Goal: Task Accomplishment & Management: Use online tool/utility

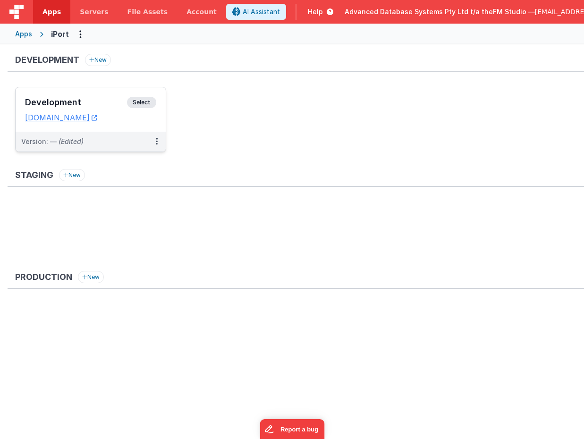
click at [69, 101] on h3 "Development" at bounding box center [76, 102] width 102 height 9
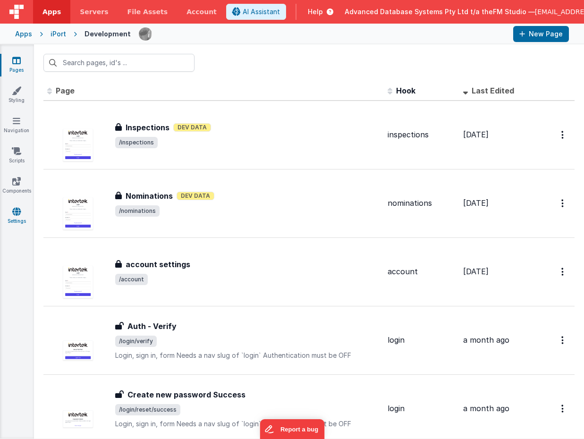
click at [17, 213] on icon at bounding box center [16, 211] width 9 height 9
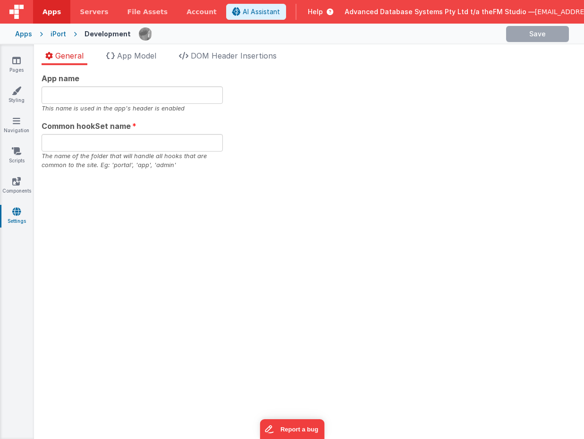
type input "iPort"
type input "app"
click at [139, 58] on span "App Model" at bounding box center [136, 55] width 39 height 9
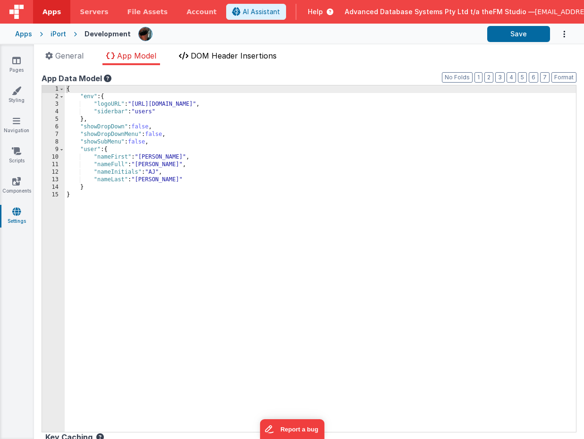
click at [226, 56] on span "DOM Header Insertions" at bounding box center [234, 55] width 86 height 9
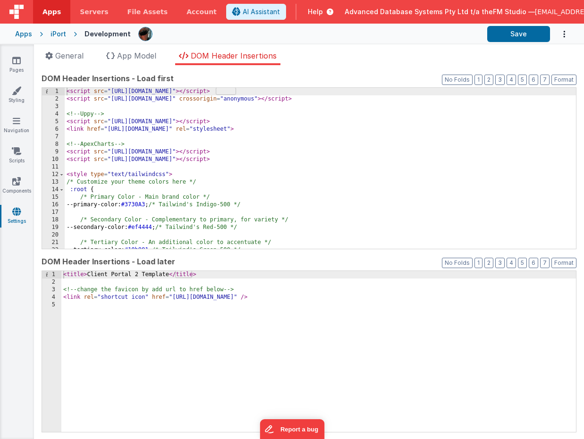
click at [289, 213] on div "< script src = "[URL][DOMAIN_NAME]" > </ script > < script src = "[URL][DOMAIN_…" at bounding box center [320, 176] width 511 height 176
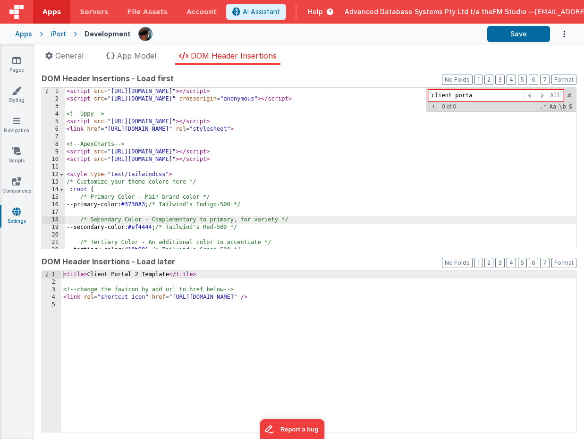
type input "client portal"
click at [132, 57] on span "App Model" at bounding box center [136, 55] width 39 height 9
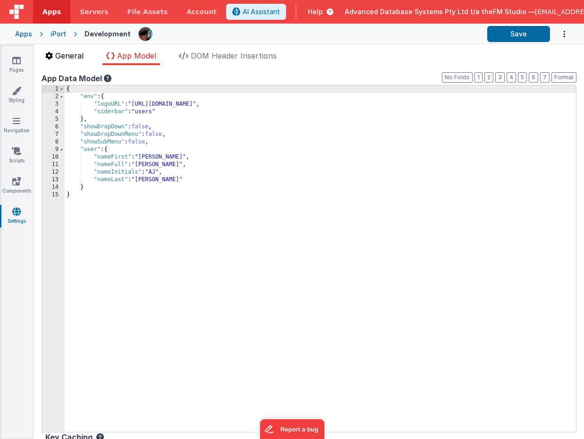
click at [70, 55] on span "General" at bounding box center [69, 55] width 28 height 9
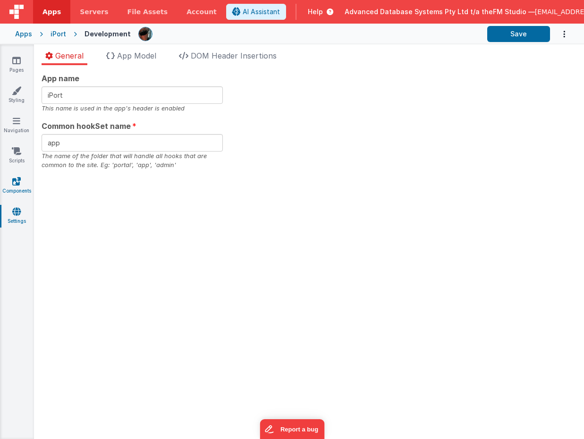
click at [13, 183] on icon at bounding box center [16, 181] width 9 height 9
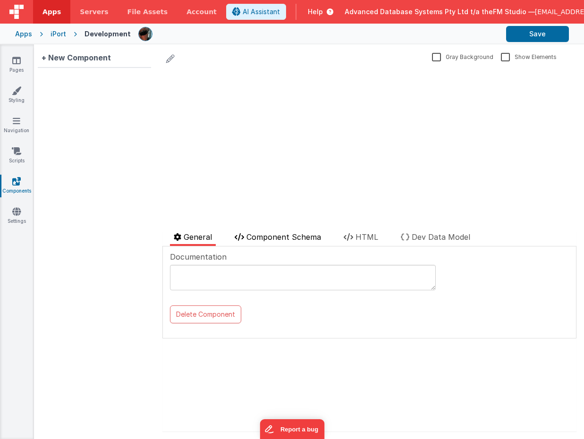
click at [281, 238] on span "Component Schema" at bounding box center [284, 236] width 75 height 9
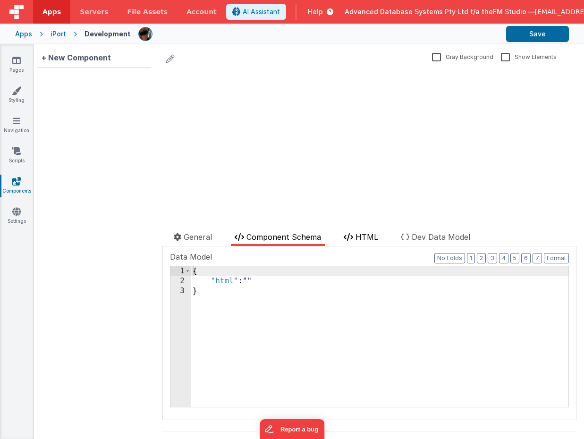
click at [360, 238] on span "HTML" at bounding box center [367, 236] width 23 height 9
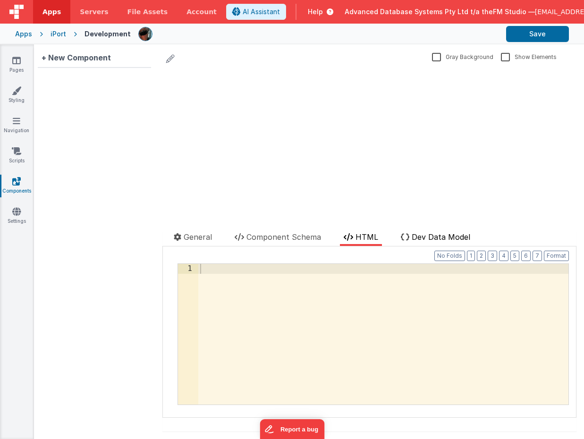
click at [428, 236] on span "Dev Data Model" at bounding box center [441, 236] width 59 height 9
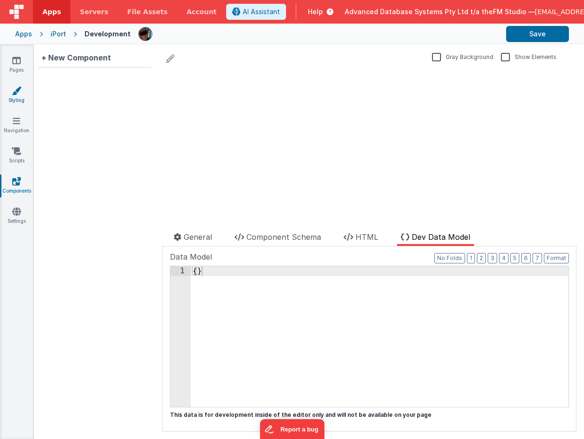
click at [16, 90] on icon at bounding box center [16, 90] width 9 height 9
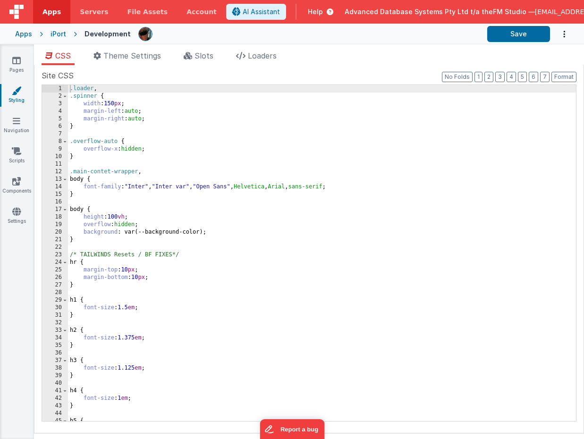
click at [226, 222] on div ".loader , .spinner { width : 150 px ; margin-left : auto ; margin-right : auto …" at bounding box center [322, 260] width 508 height 351
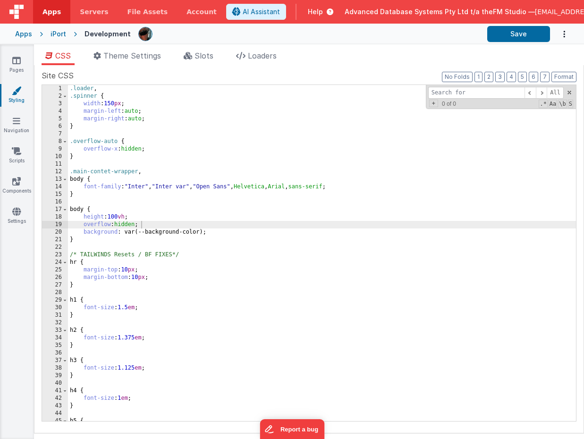
click at [226, 222] on div ".loader , .spinner { width : 150 px ; margin-left : auto ; margin-right : auto …" at bounding box center [322, 260] width 508 height 351
click at [471, 93] on input at bounding box center [476, 93] width 96 height 12
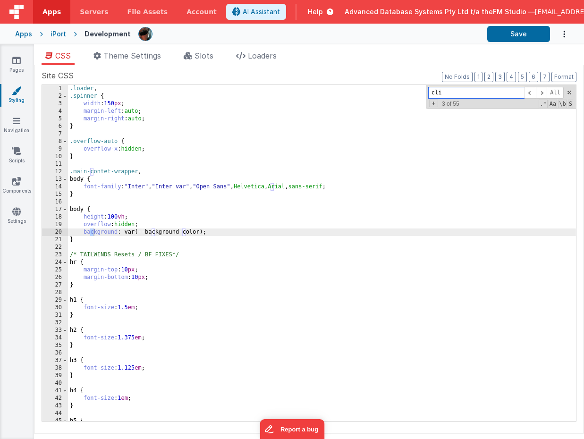
scroll to position [263, 0]
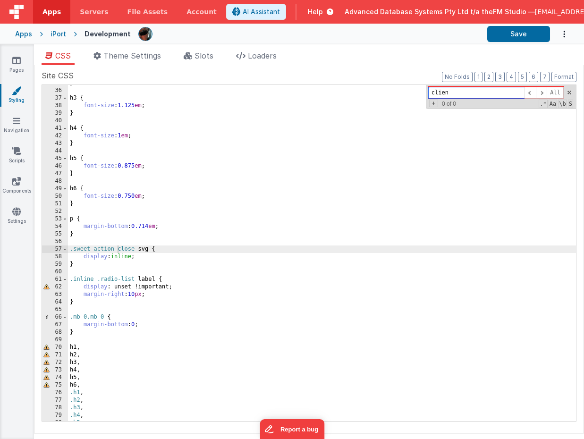
type input "client"
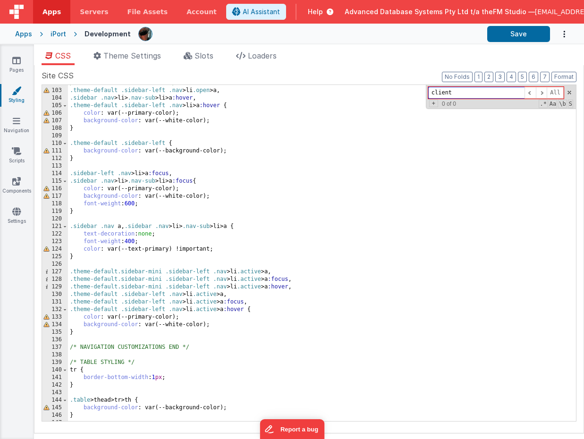
scroll to position [769, 0]
click at [120, 56] on span "Theme Settings" at bounding box center [132, 55] width 58 height 9
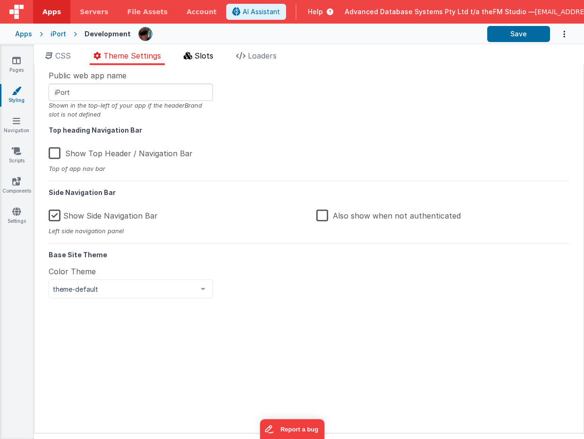
click at [202, 57] on span "Slots" at bounding box center [204, 55] width 19 height 9
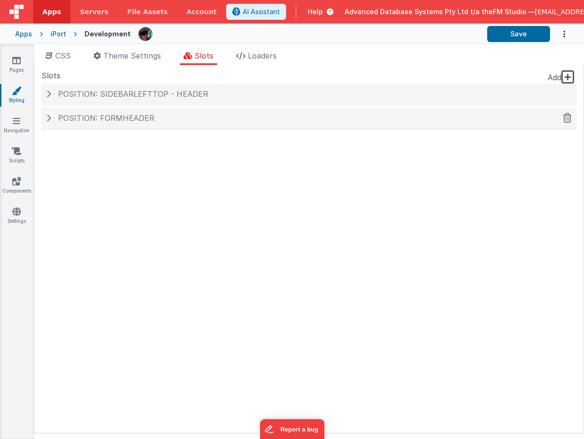
click at [50, 118] on span at bounding box center [48, 118] width 5 height 8
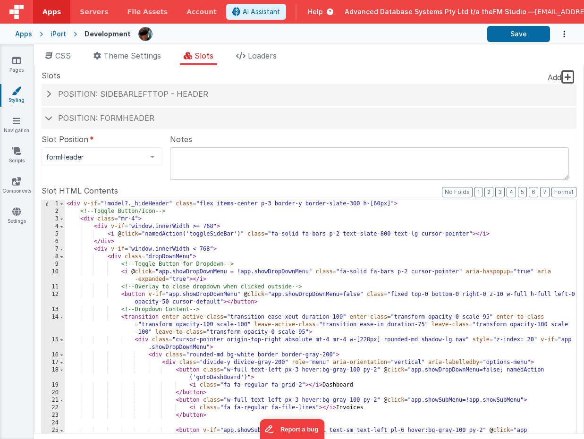
click at [270, 306] on div "< div v-if = "!model?._hideHeader" class = "flex items-center p-3 border-y bord…" at bounding box center [320, 360] width 511 height 321
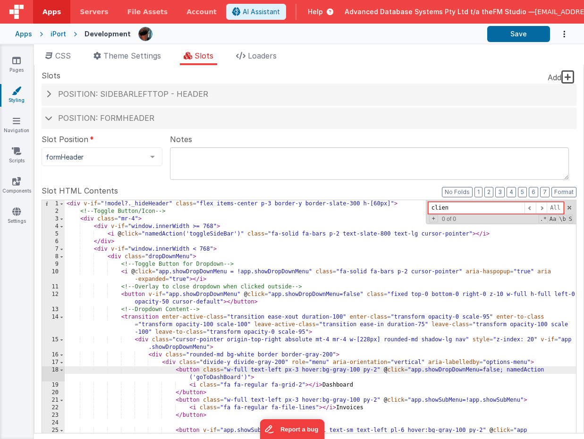
type input "client"
click at [49, 95] on span at bounding box center [48, 94] width 5 height 8
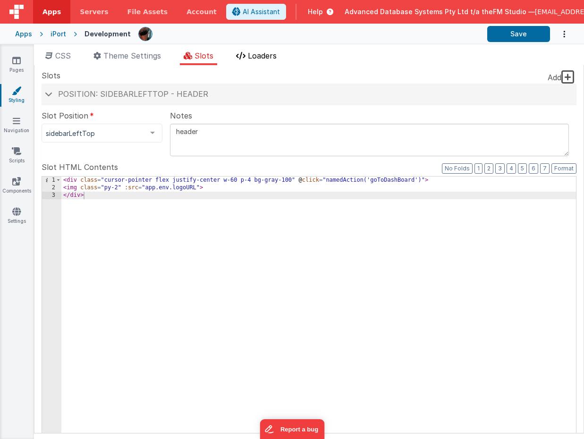
click at [259, 52] on span "Loaders" at bounding box center [262, 55] width 29 height 9
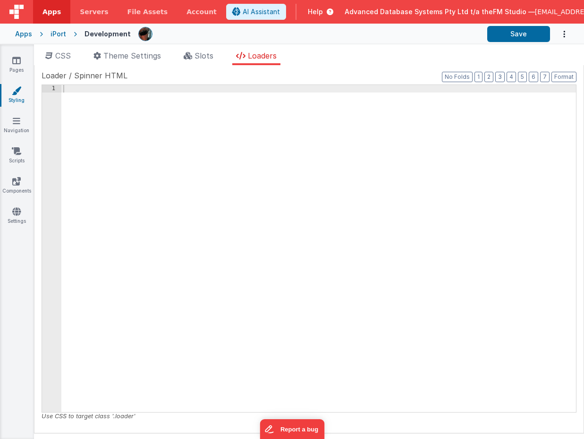
click at [564, 35] on icon "Options" at bounding box center [564, 34] width 9 height 19
click at [333, 68] on button at bounding box center [292, 219] width 584 height 439
click at [14, 61] on icon at bounding box center [16, 60] width 9 height 9
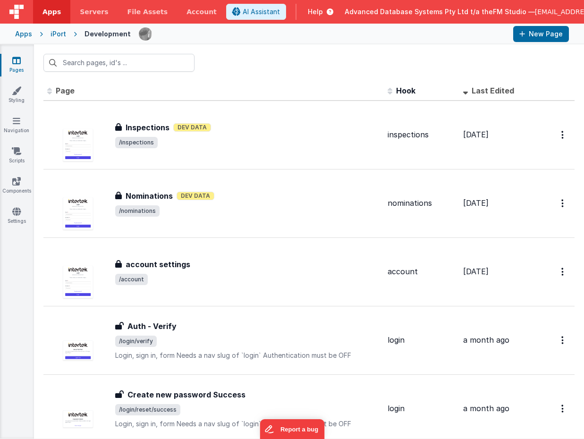
click at [58, 33] on div "iPort" at bounding box center [59, 33] width 16 height 9
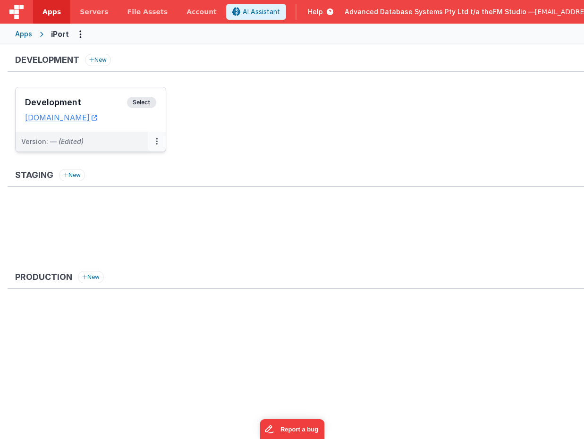
click at [156, 141] on icon at bounding box center [157, 141] width 2 height 0
click at [115, 161] on link "Edit" at bounding box center [124, 162] width 83 height 17
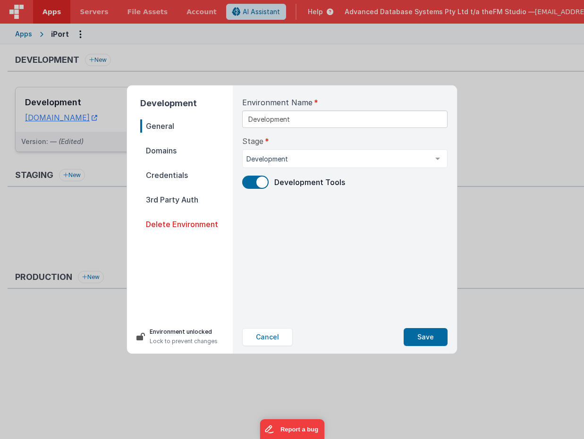
click at [162, 144] on nav "General Domains Credentials 3rd Party Auth Delete Environment" at bounding box center [186, 215] width 93 height 193
click at [161, 147] on span "Domains" at bounding box center [186, 150] width 93 height 13
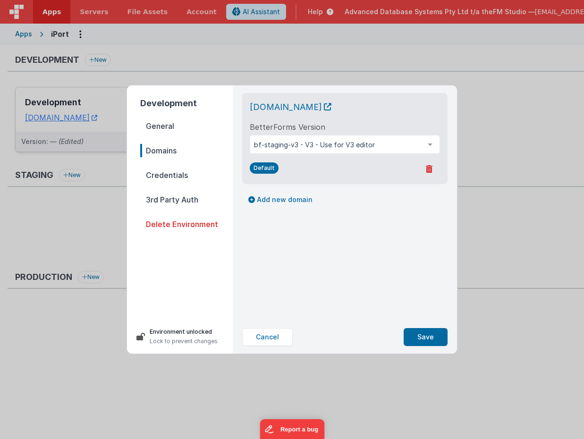
click at [163, 172] on span "Credentials" at bounding box center [186, 175] width 93 height 13
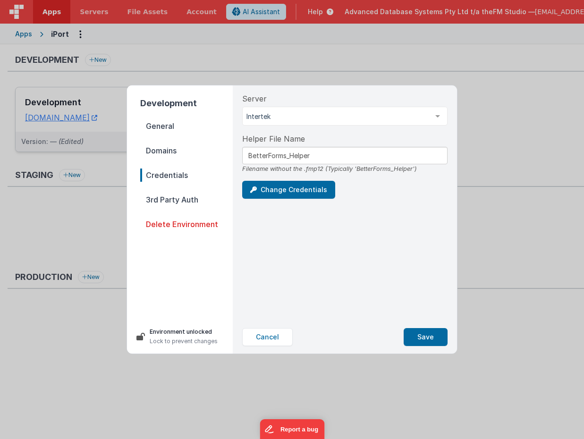
click at [170, 199] on span "3rd Party Auth" at bounding box center [186, 199] width 93 height 13
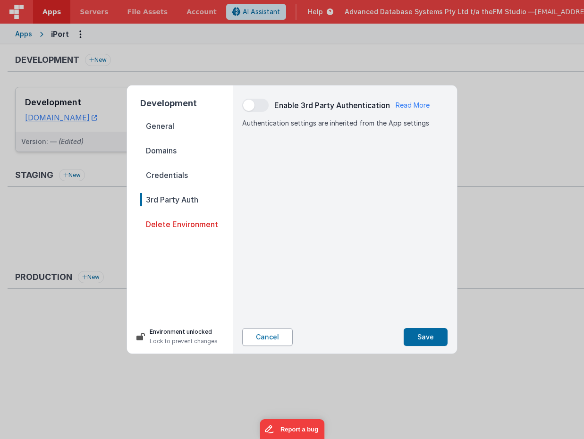
click at [262, 335] on button "Cancel" at bounding box center [267, 337] width 51 height 18
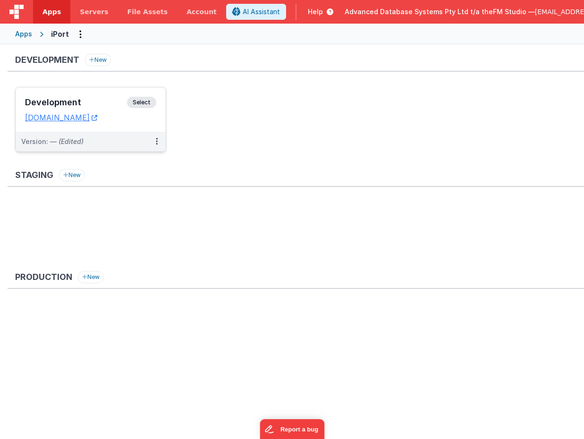
click at [24, 34] on div "Apps" at bounding box center [23, 33] width 17 height 9
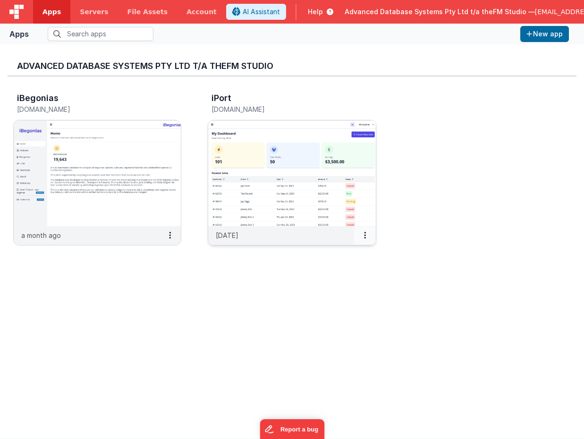
click at [364, 235] on icon at bounding box center [365, 235] width 2 height 0
click at [345, 254] on link "Settings" at bounding box center [343, 254] width 65 height 17
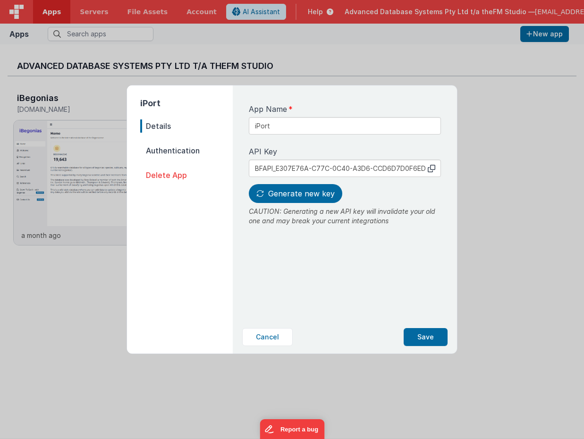
click at [167, 149] on span "Authentication" at bounding box center [186, 150] width 93 height 13
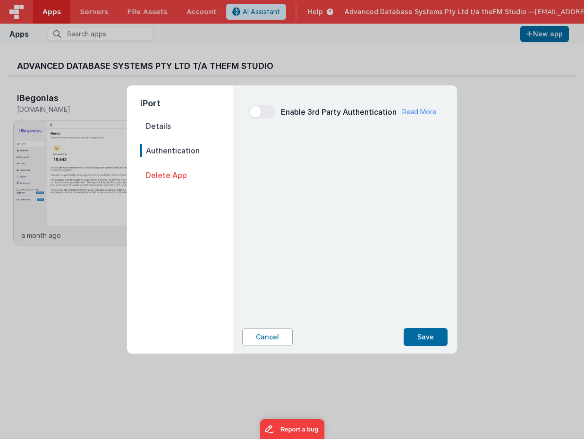
click at [263, 336] on button "Cancel" at bounding box center [267, 337] width 51 height 18
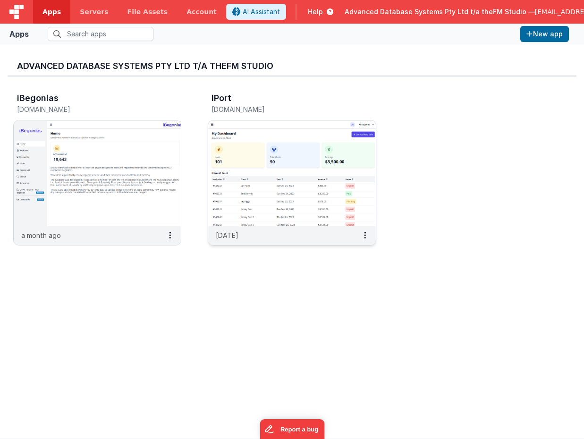
click at [288, 149] on img at bounding box center [291, 173] width 167 height 106
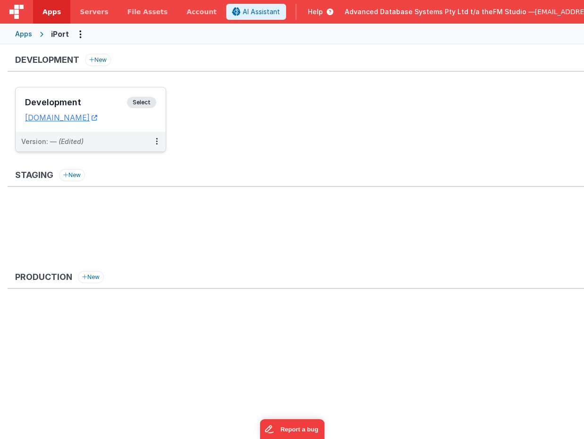
click at [67, 103] on h3 "Development" at bounding box center [76, 102] width 102 height 9
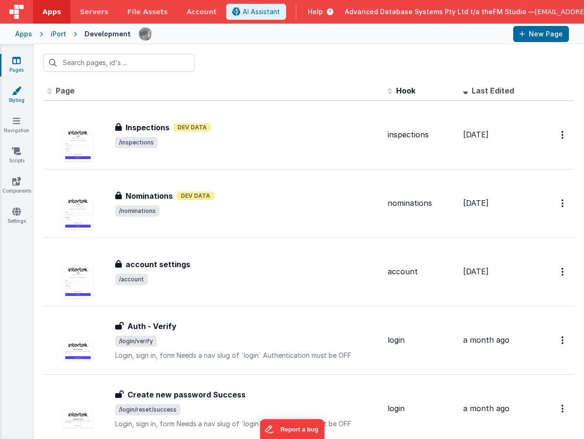
click at [17, 91] on icon at bounding box center [16, 90] width 9 height 9
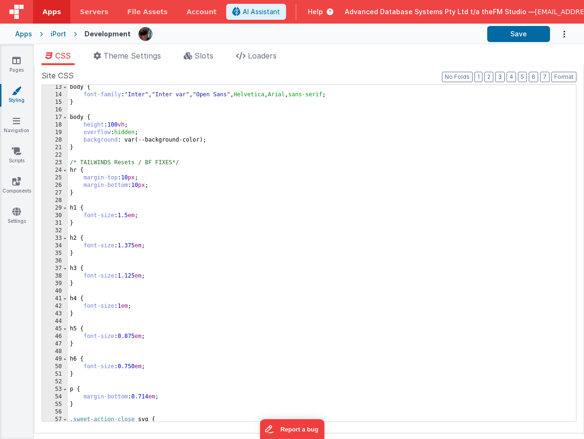
scroll to position [116, 0]
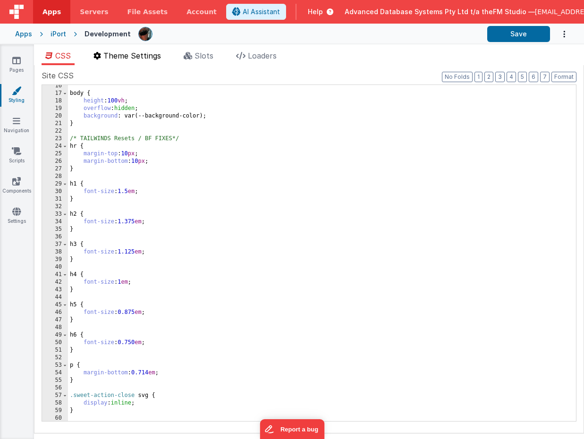
click at [115, 58] on span "Theme Settings" at bounding box center [132, 55] width 58 height 9
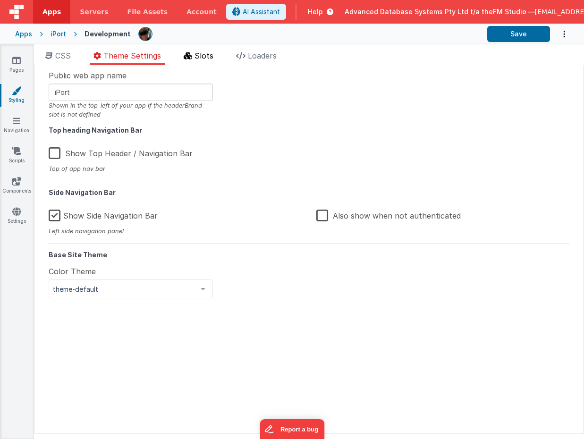
click at [198, 55] on span "Slots" at bounding box center [204, 55] width 19 height 9
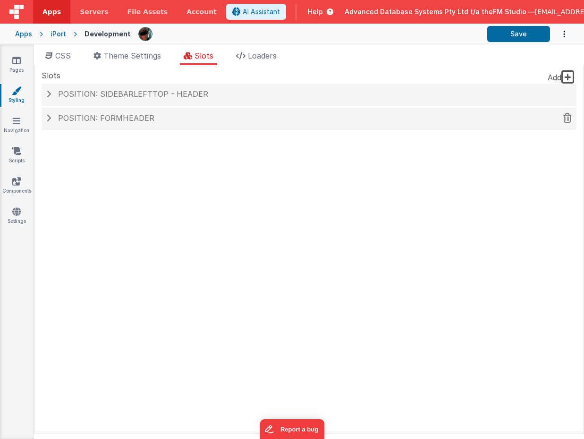
click at [50, 118] on span at bounding box center [48, 118] width 5 height 8
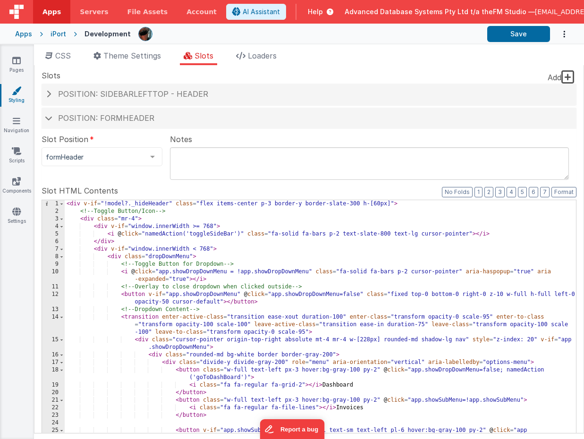
click at [185, 229] on div "< div v-if = "!model?._hideHeader" class = "flex items-center p-3 border-y bord…" at bounding box center [320, 360] width 511 height 321
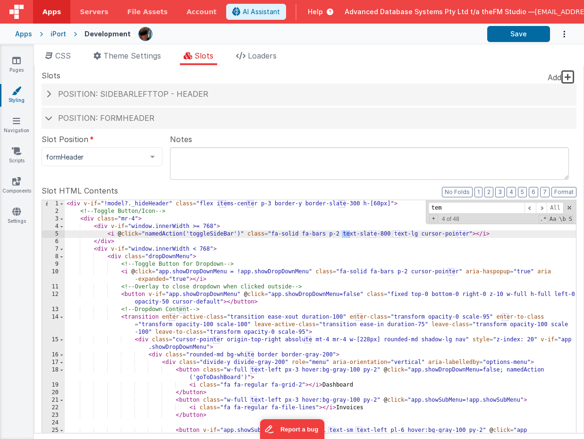
scroll to position [399, 0]
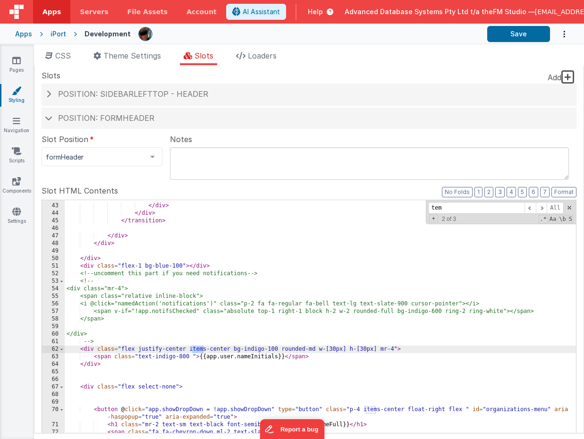
type input "temp"
click at [50, 94] on span at bounding box center [48, 94] width 5 height 8
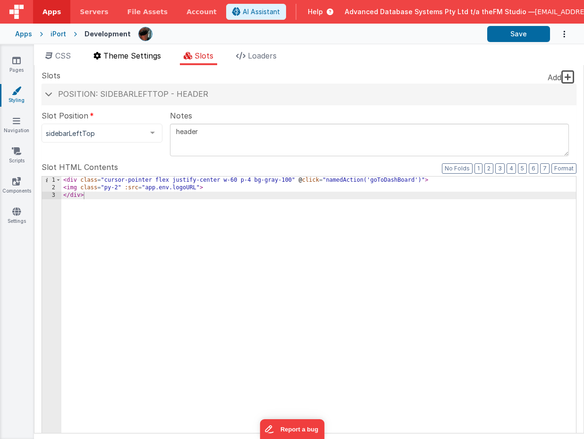
click at [131, 56] on span "Theme Settings" at bounding box center [132, 55] width 58 height 9
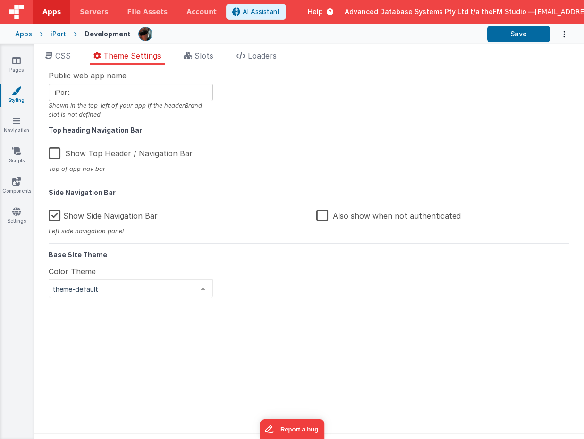
click at [199, 290] on div at bounding box center [203, 289] width 19 height 18
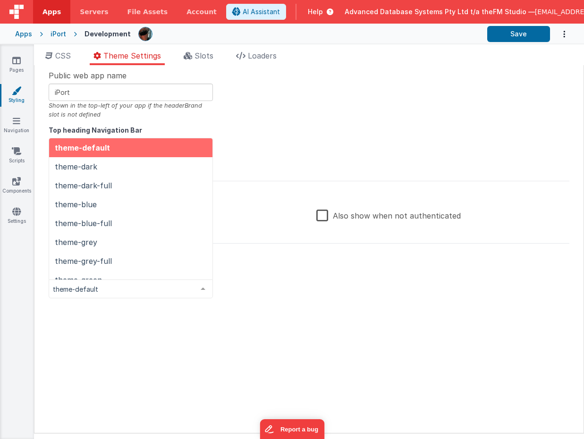
click at [287, 139] on div "Public web app name iPort Shown in the top-left of your app if the headerBrand …" at bounding box center [309, 249] width 535 height 358
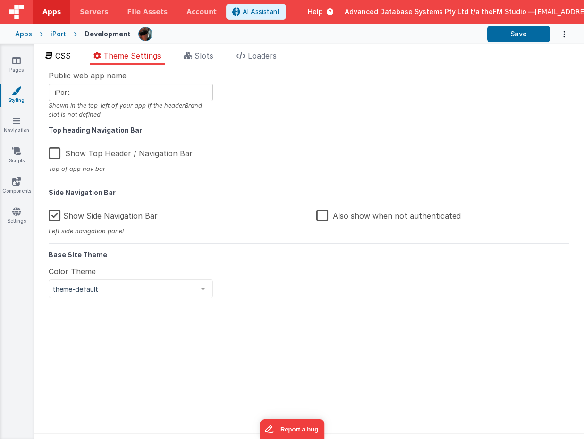
click at [62, 56] on span "CSS" at bounding box center [63, 55] width 16 height 9
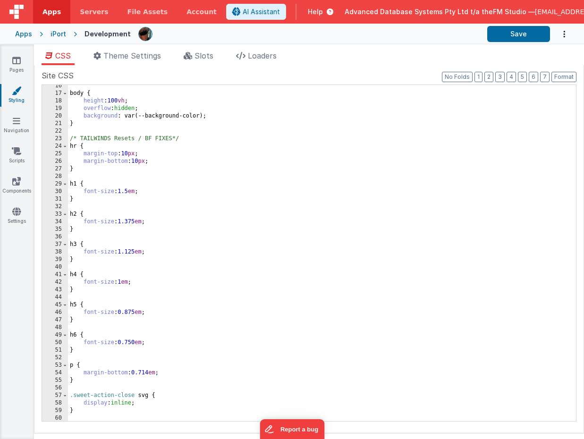
click at [224, 248] on div "body { height : 100 vh ; overflow : hidden ; background : var(--background-colo…" at bounding box center [322, 257] width 508 height 351
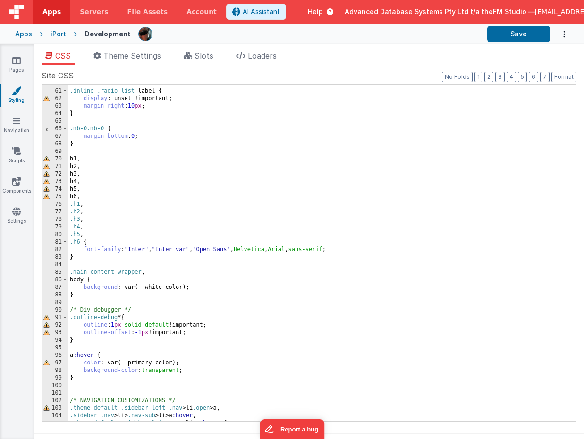
scroll to position [451, 0]
click at [213, 190] on div ".inline .radio-list label { display : unset !important; margin-right : 10 px ; …" at bounding box center [322, 255] width 508 height 351
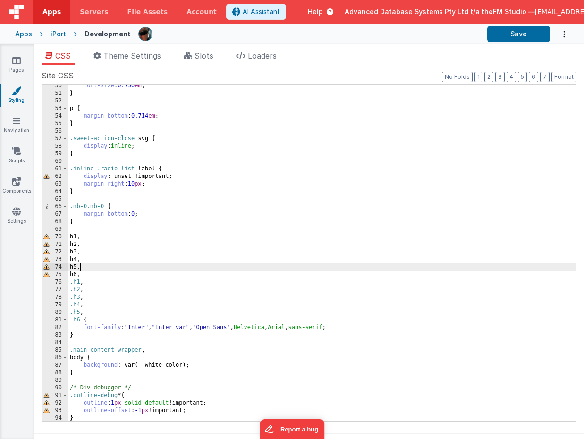
scroll to position [265, 0]
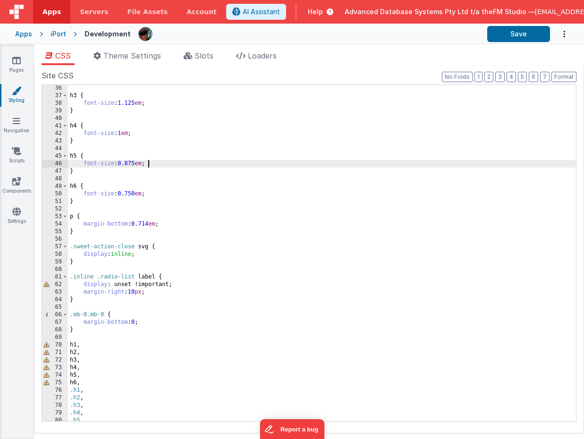
click at [203, 164] on div "h3 { font-size : 1.125 em ; } h4 { font-size : 1 em ; } h5 { font-size : 0.875 …" at bounding box center [322, 260] width 508 height 351
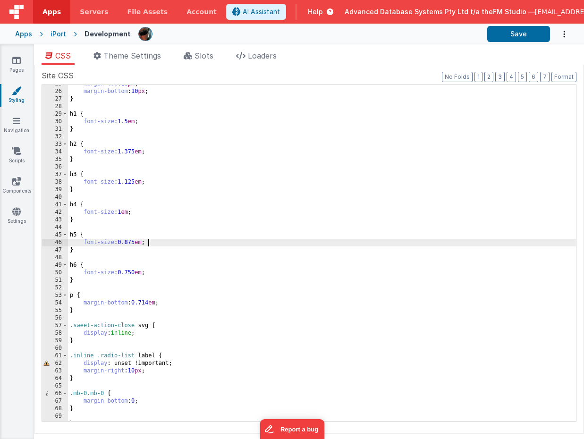
scroll to position [0, 0]
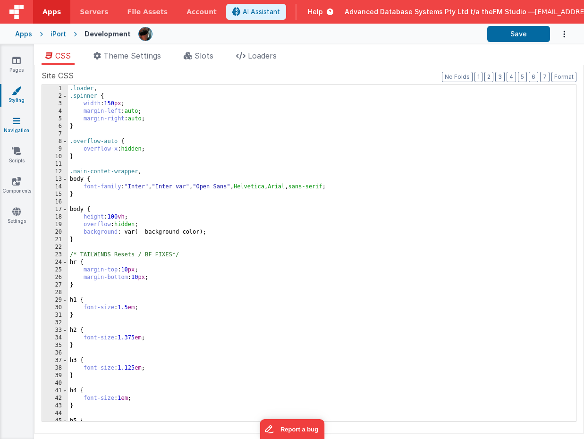
click at [18, 125] on icon at bounding box center [17, 120] width 8 height 9
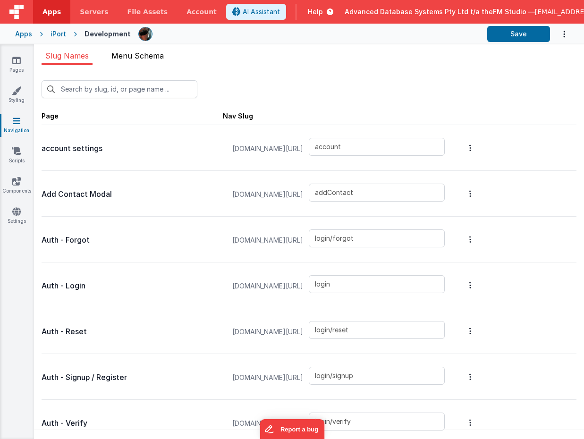
click at [135, 58] on span "Menu Schema" at bounding box center [137, 55] width 52 height 9
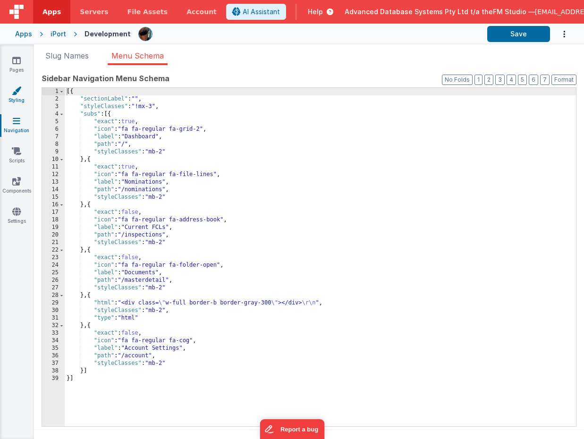
click at [17, 94] on icon at bounding box center [16, 90] width 9 height 9
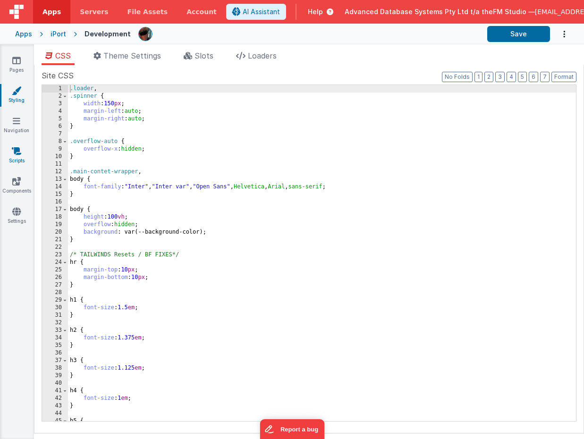
click at [17, 153] on icon at bounding box center [16, 150] width 9 height 9
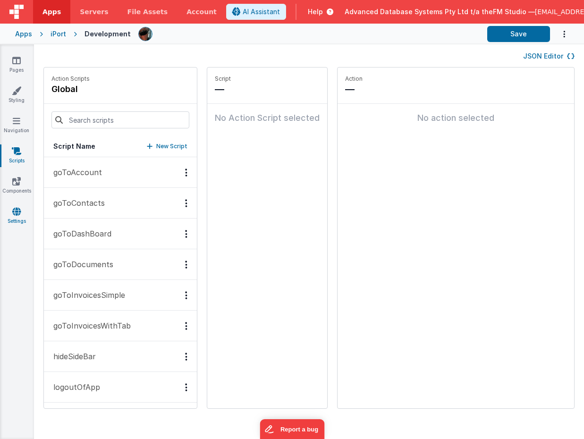
click at [15, 216] on icon at bounding box center [16, 211] width 9 height 9
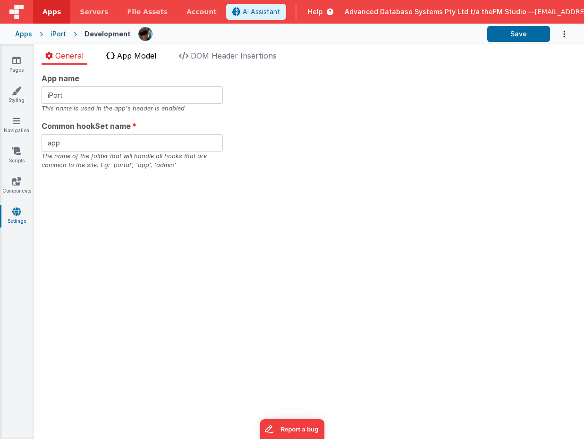
click at [141, 59] on span "App Model" at bounding box center [136, 55] width 39 height 9
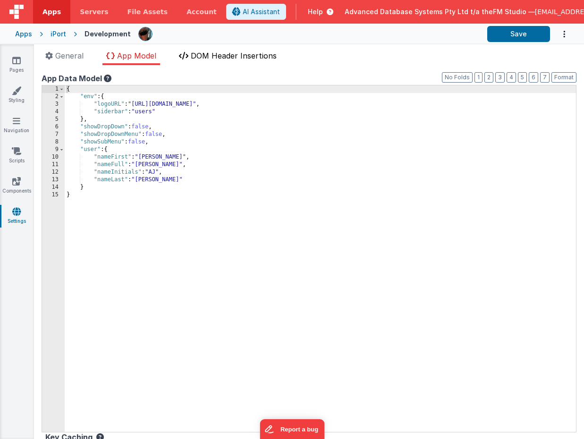
click at [208, 52] on span "DOM Header Insertions" at bounding box center [234, 55] width 86 height 9
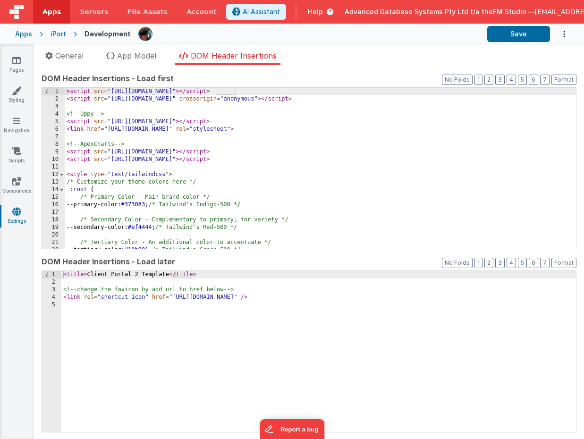
click at [197, 156] on div "< script src = "[URL][DOMAIN_NAME]" > </ script > < script src = "[URL][DOMAIN_…" at bounding box center [320, 176] width 511 height 176
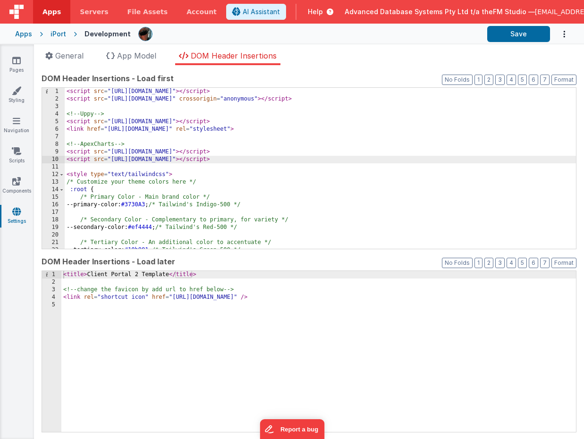
click at [87, 275] on div "< title > Client Portal 2 Template </ title > <!-- change the favicon by add ur…" at bounding box center [318, 359] width 515 height 176
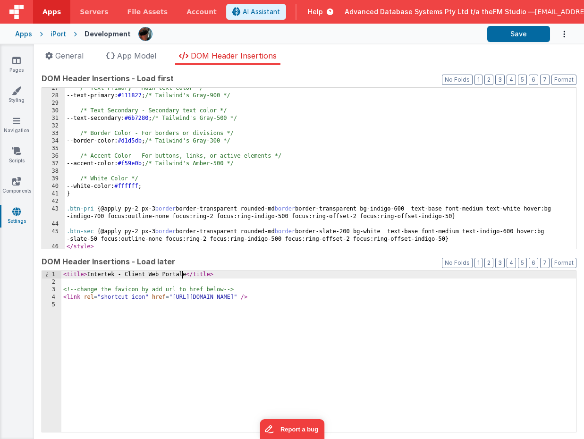
scroll to position [209, 0]
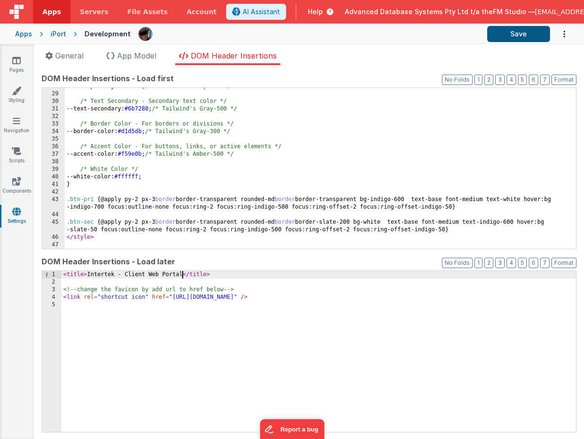
click at [507, 36] on button "Save" at bounding box center [518, 34] width 63 height 16
